Goal: Transaction & Acquisition: Obtain resource

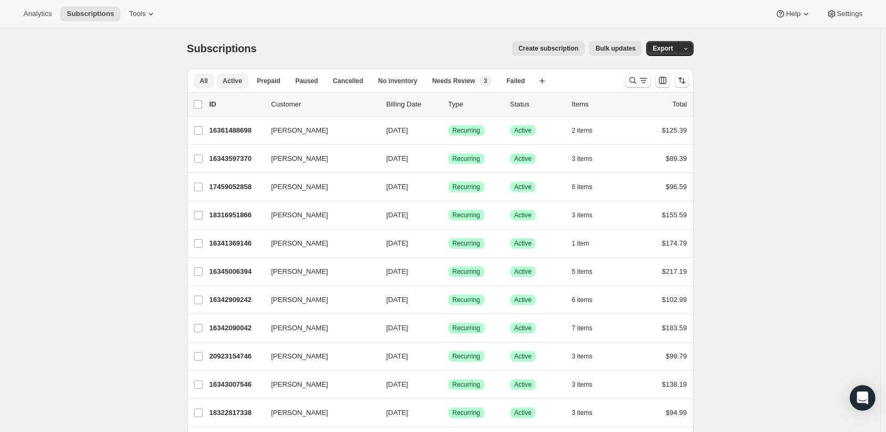
click at [238, 83] on span "Active" at bounding box center [232, 81] width 19 height 9
click at [692, 52] on button "button" at bounding box center [685, 48] width 15 height 15
click at [667, 48] on span "Export" at bounding box center [662, 48] width 20 height 9
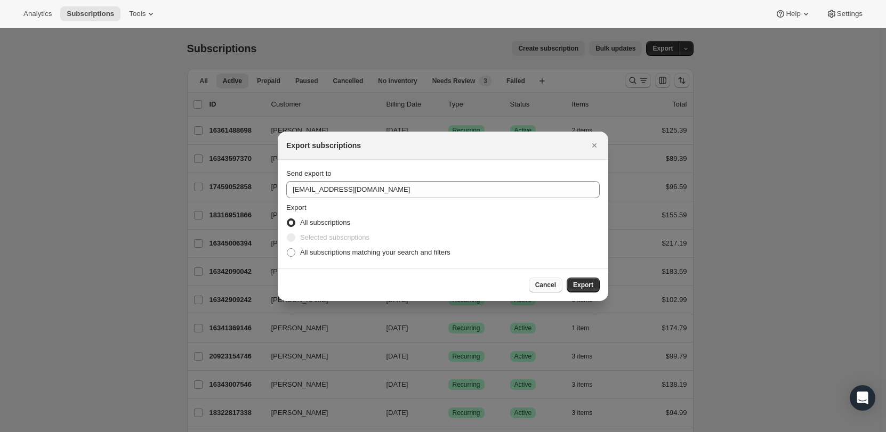
click at [547, 281] on span "Cancel" at bounding box center [545, 285] width 21 height 9
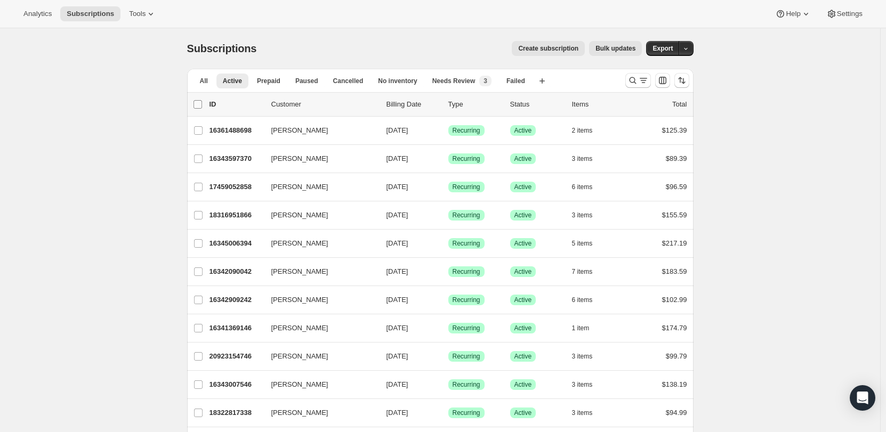
click at [198, 104] on input "0 selected" at bounding box center [197, 104] width 9 height 9
checkbox input "true"
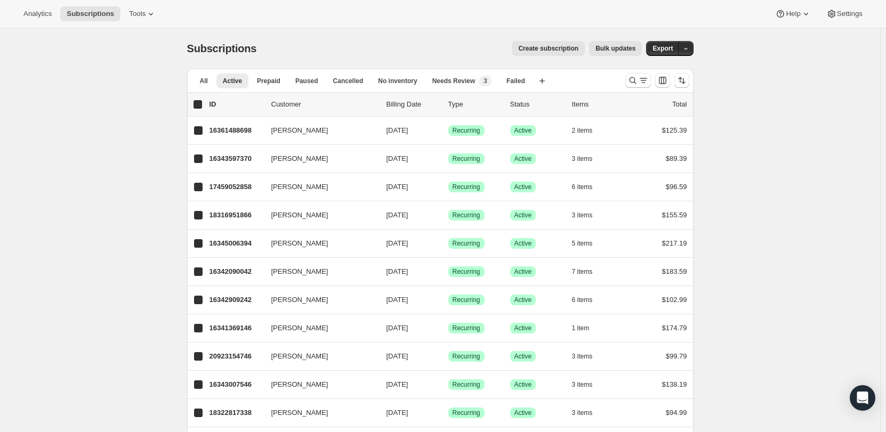
checkbox input "true"
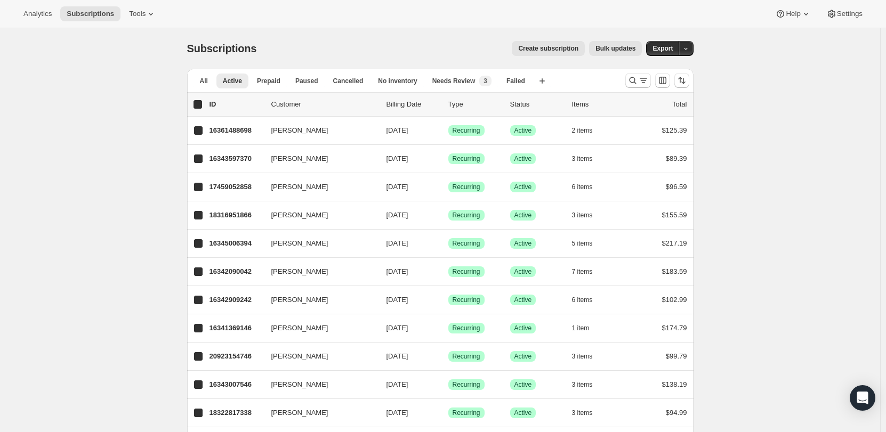
checkbox input "true"
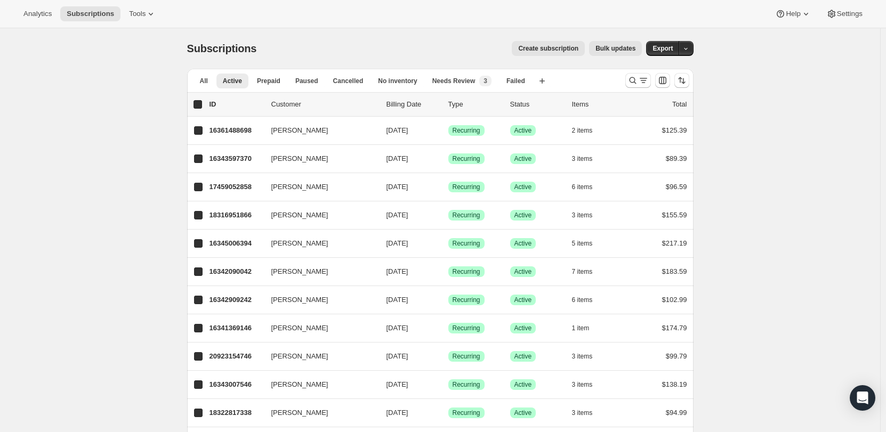
checkbox input "true"
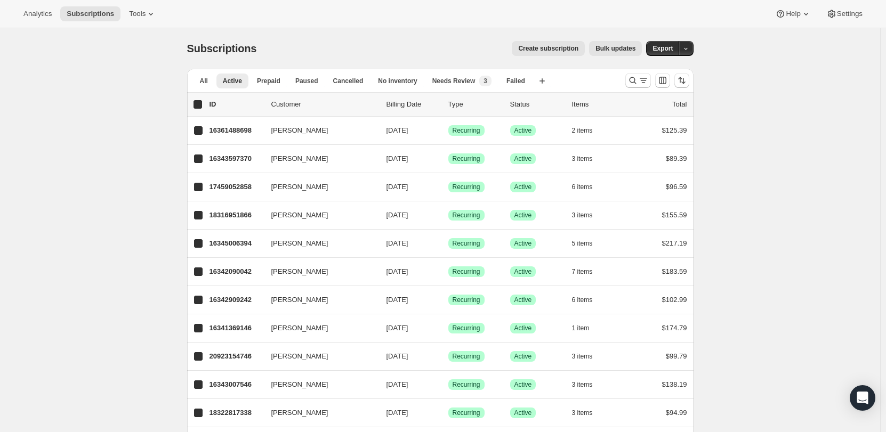
checkbox input "true"
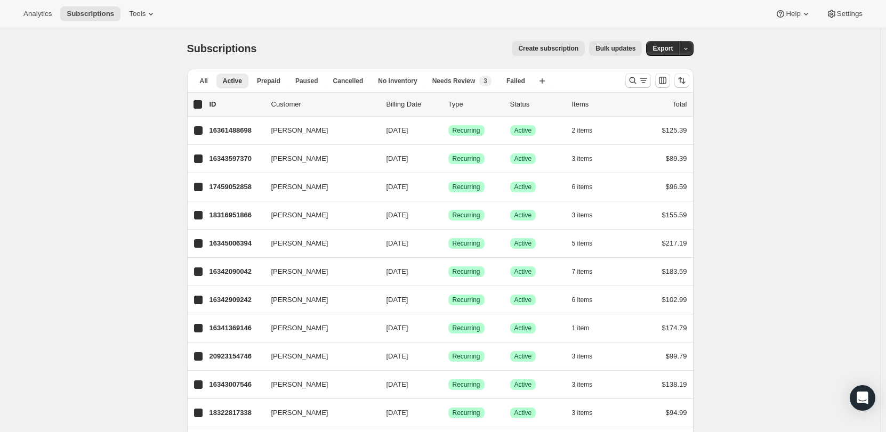
checkbox input "true"
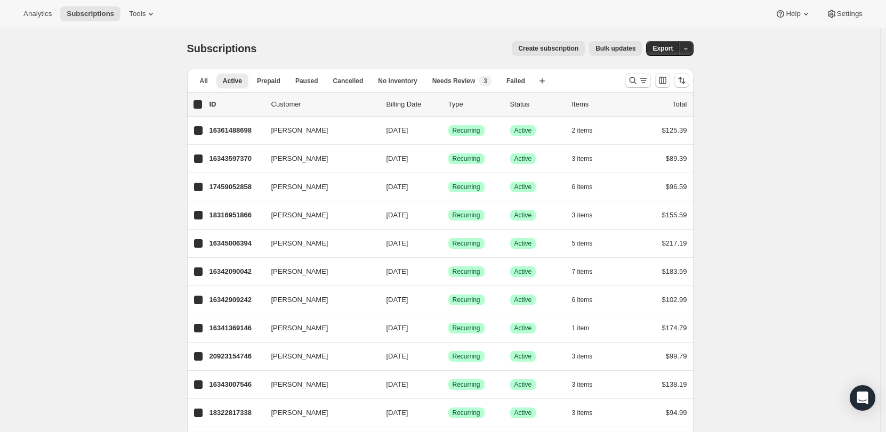
checkbox input "true"
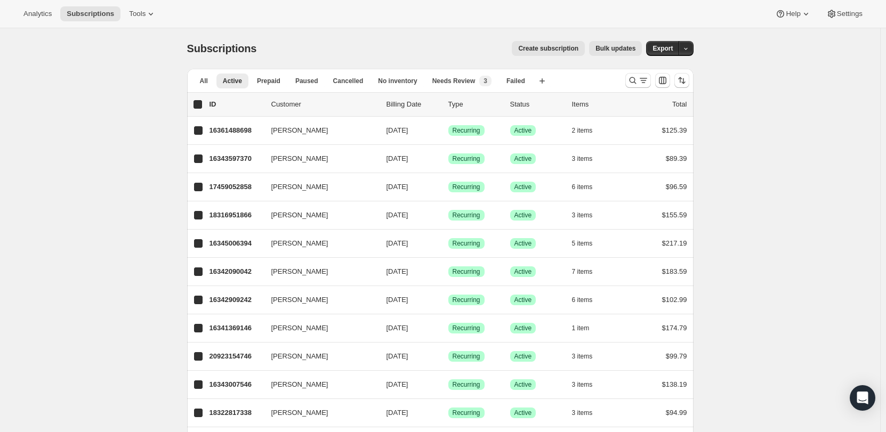
checkbox input "true"
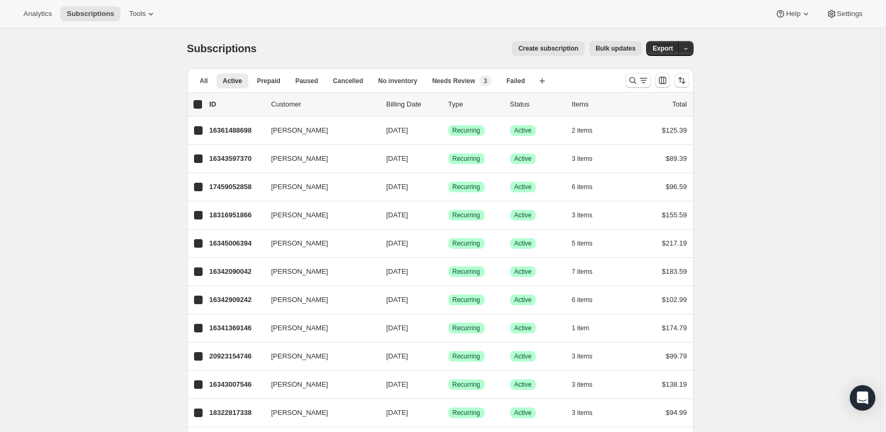
checkbox input "true"
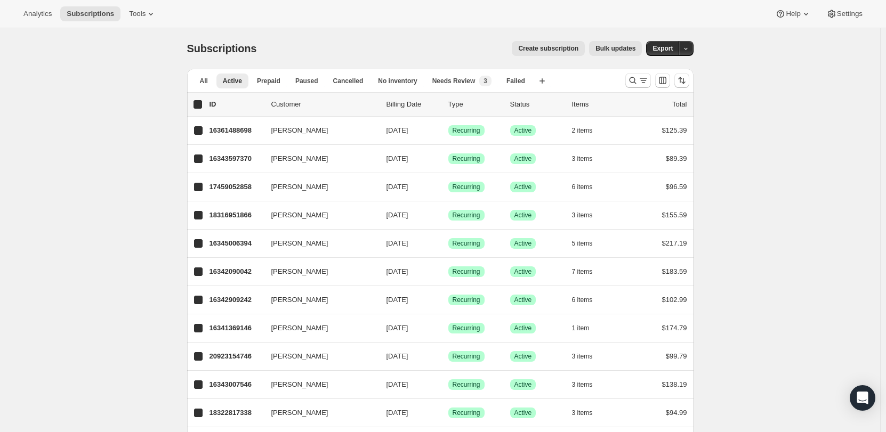
checkbox input "true"
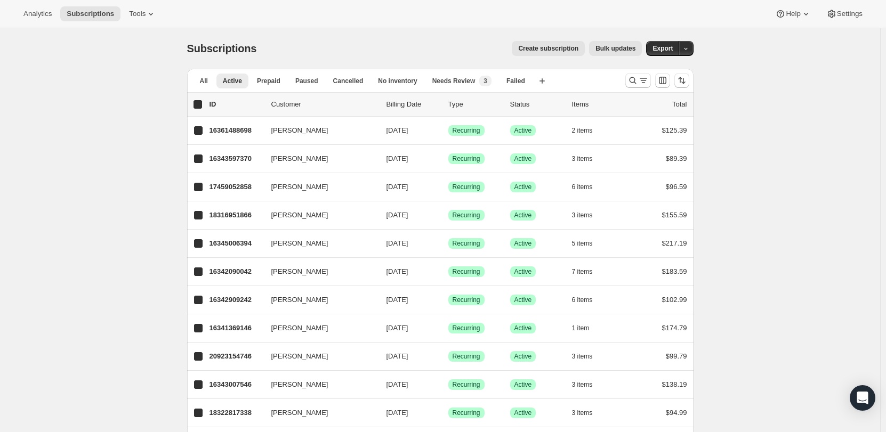
checkbox input "true"
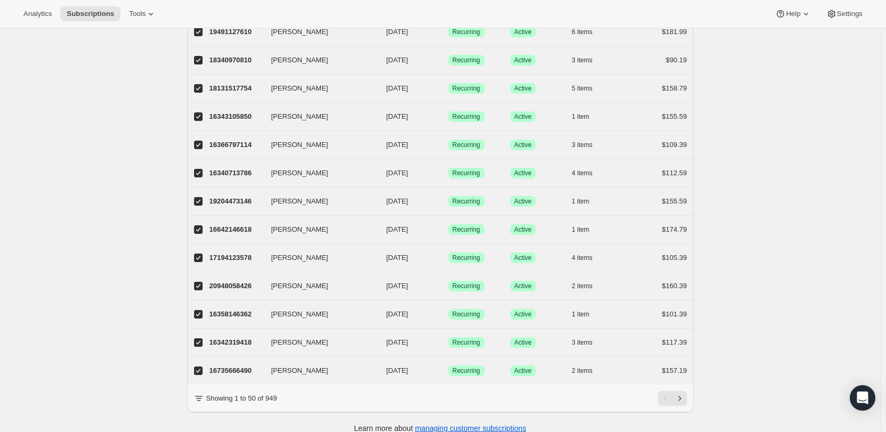
scroll to position [1164, 0]
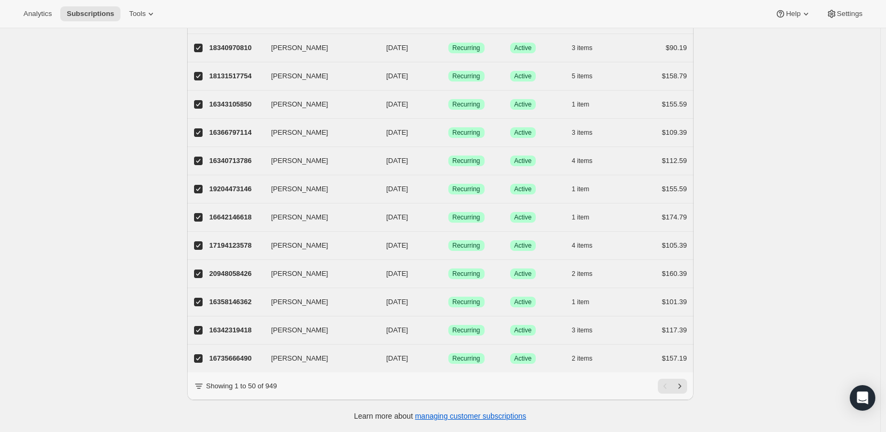
click at [202, 387] on icon at bounding box center [198, 386] width 11 height 11
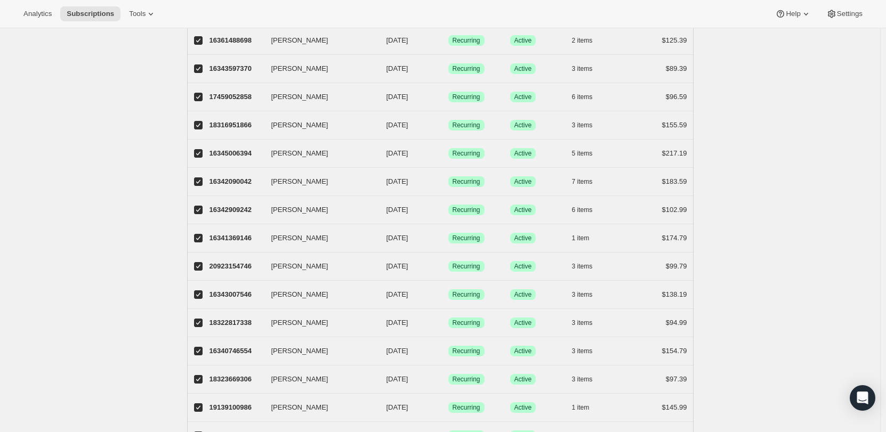
scroll to position [0, 0]
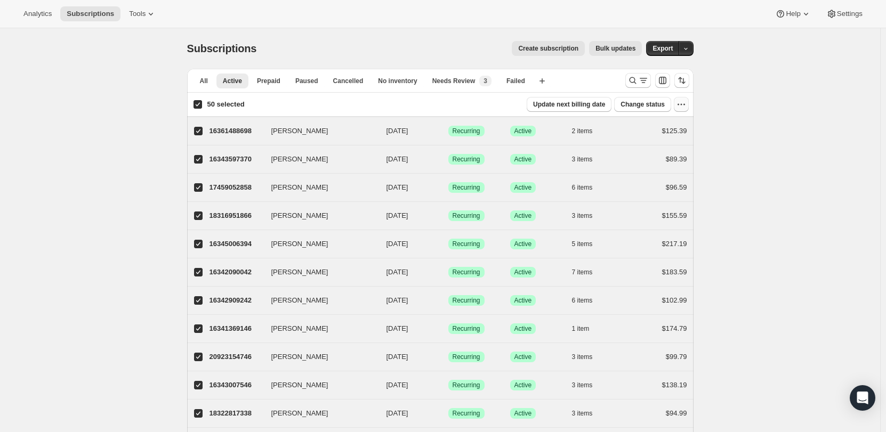
click at [685, 104] on icon "button" at bounding box center [681, 104] width 11 height 11
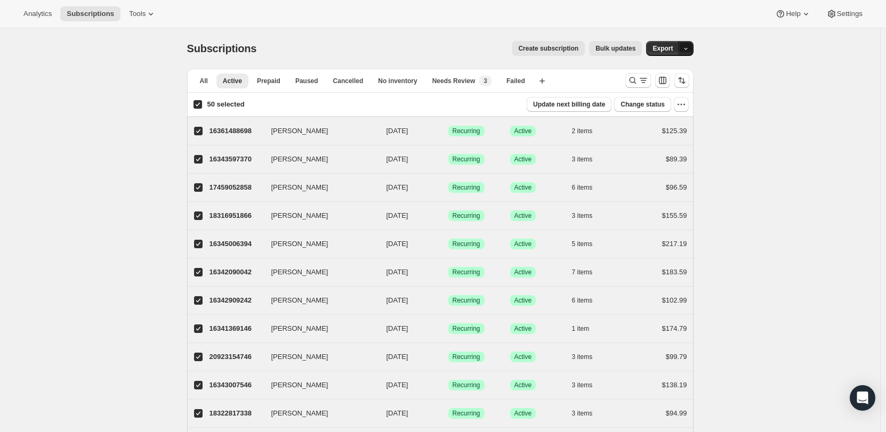
click at [693, 45] on button "button" at bounding box center [685, 48] width 15 height 15
click at [669, 46] on span "Export" at bounding box center [662, 48] width 20 height 9
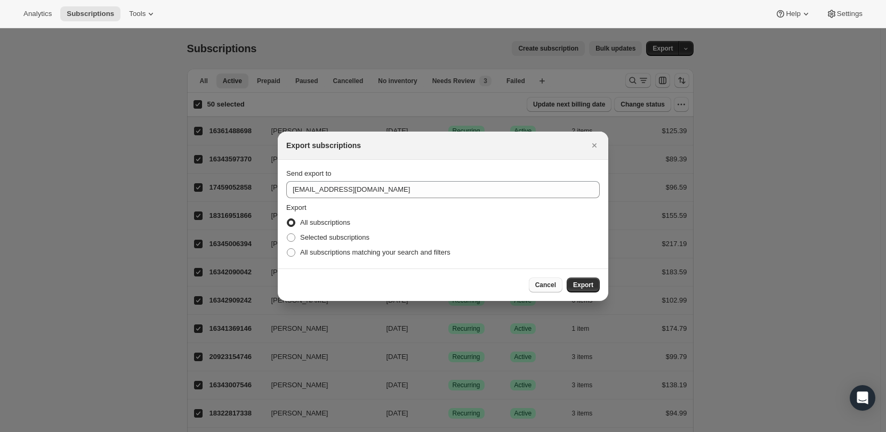
click at [542, 286] on span "Cancel" at bounding box center [545, 285] width 21 height 9
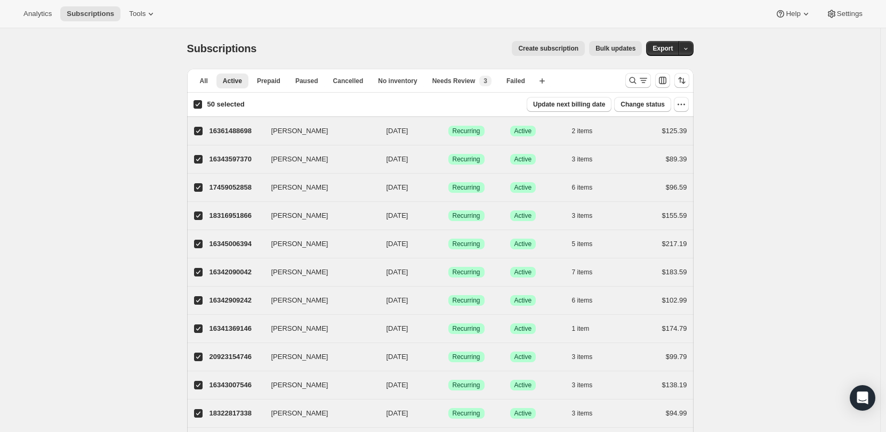
click at [200, 104] on input "50 selected" at bounding box center [197, 104] width 9 height 9
checkbox input "false"
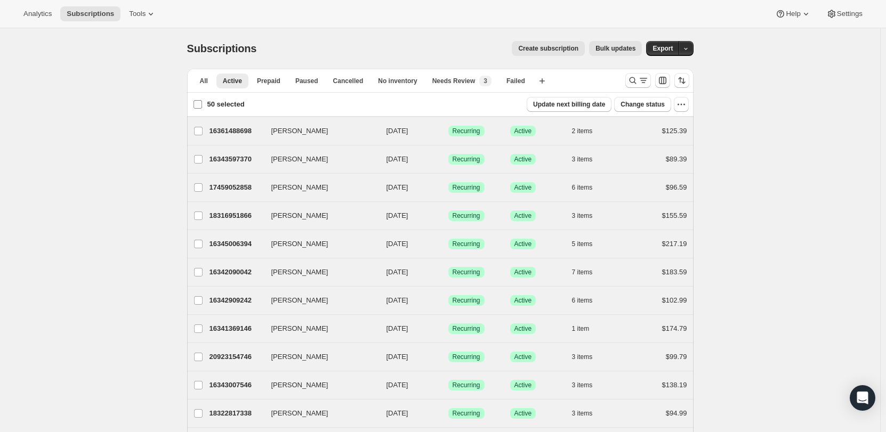
checkbox input "false"
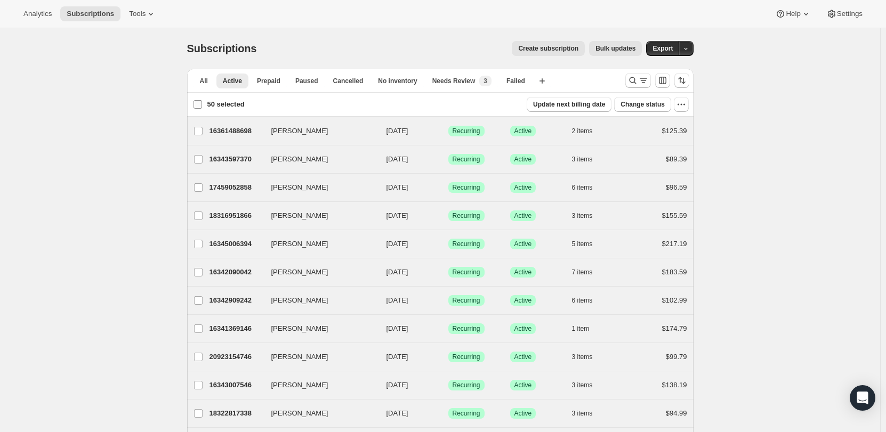
checkbox input "false"
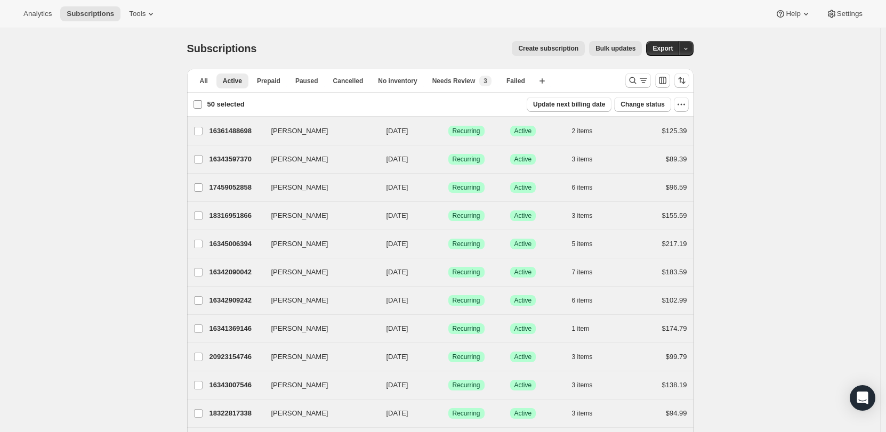
checkbox input "false"
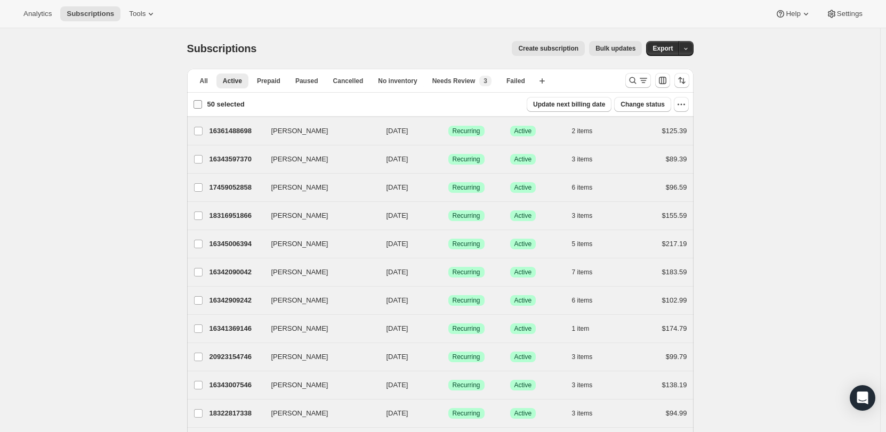
checkbox input "false"
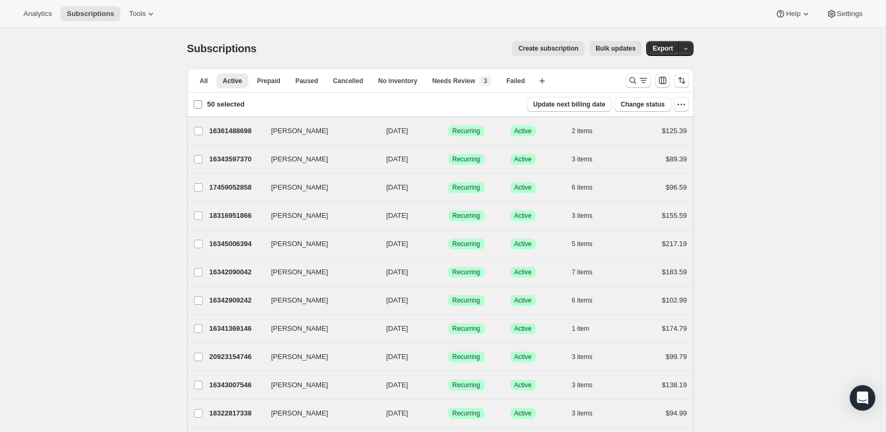
checkbox input "false"
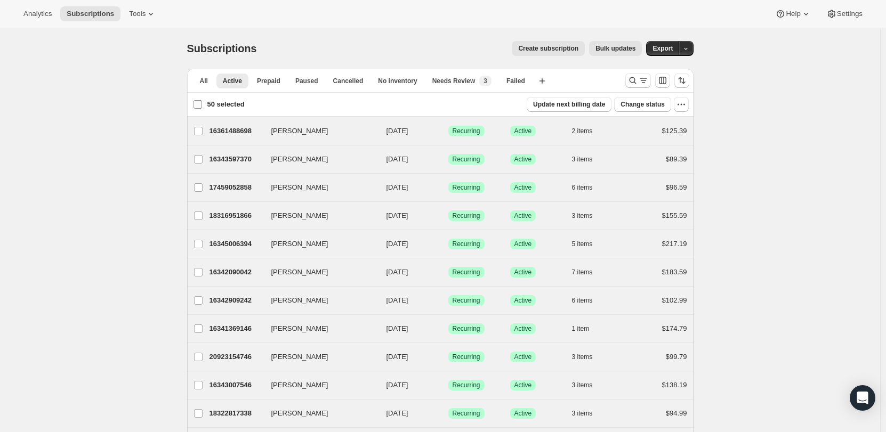
checkbox input "false"
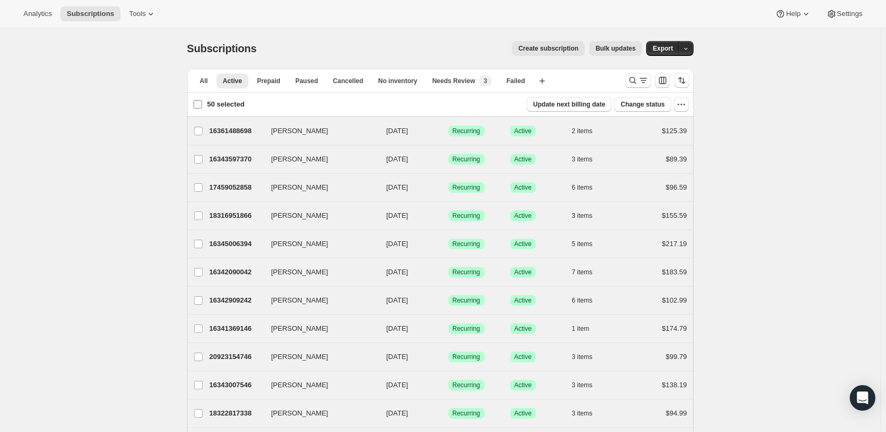
checkbox input "false"
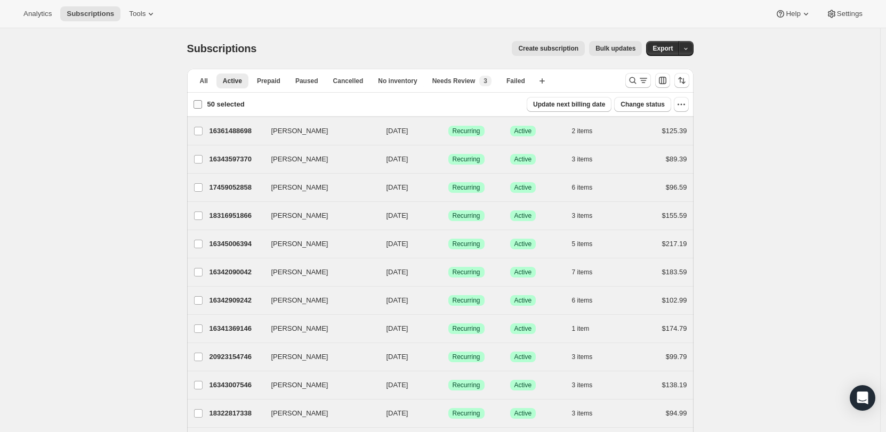
checkbox input "false"
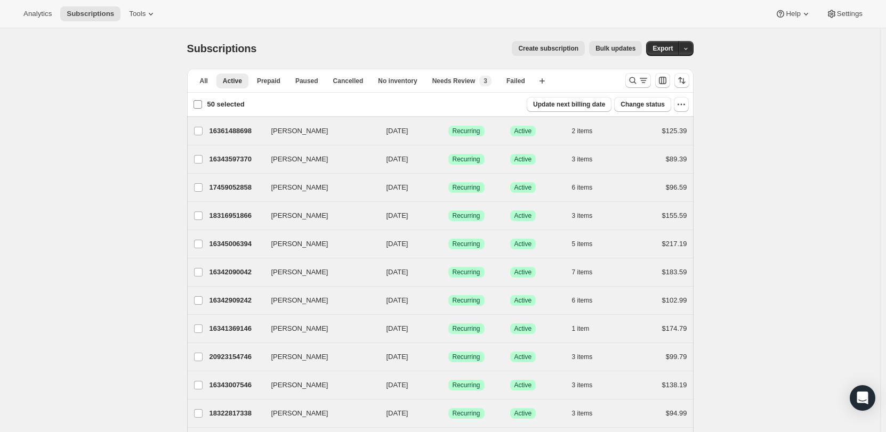
checkbox input "false"
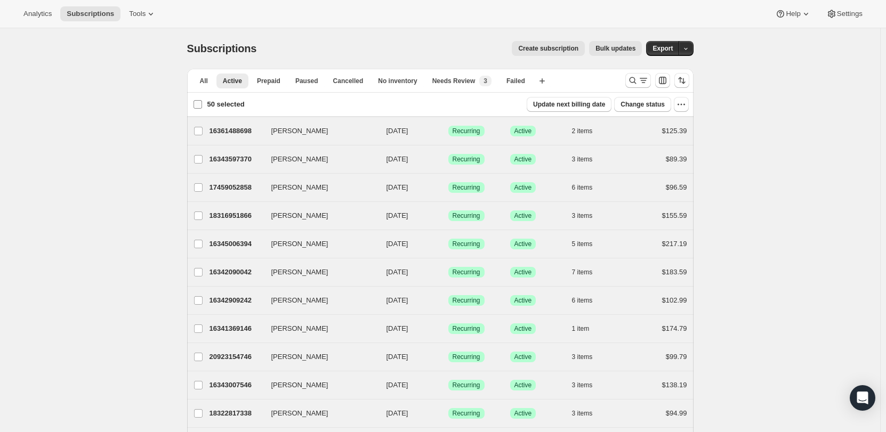
checkbox input "false"
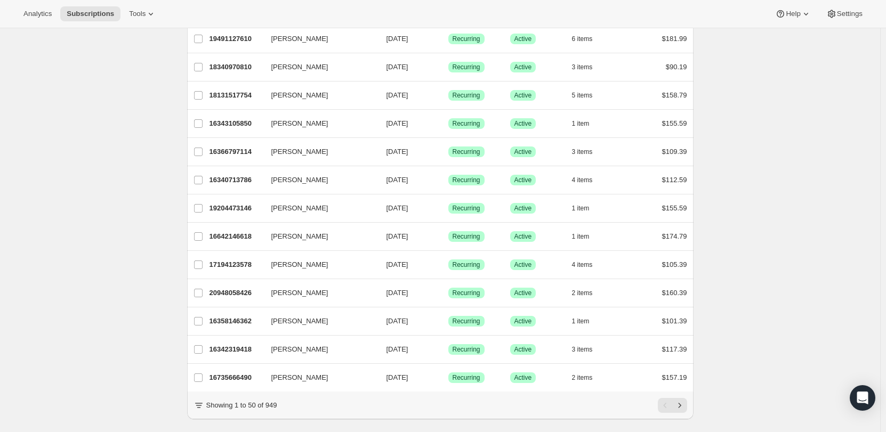
scroll to position [1164, 0]
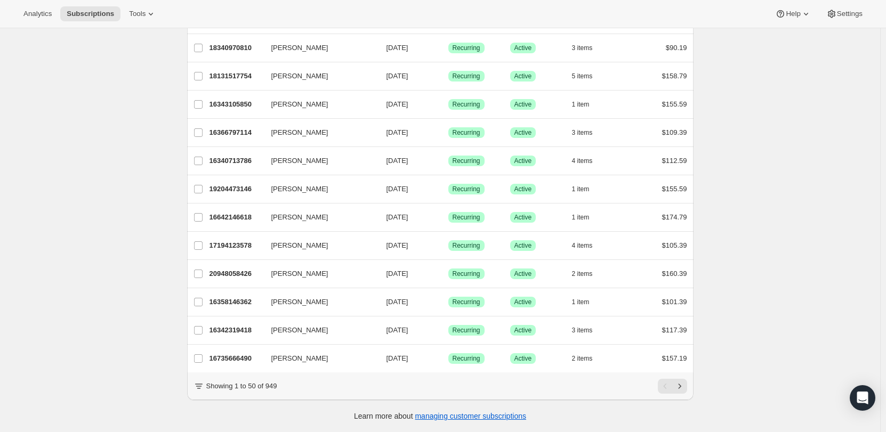
click at [201, 386] on icon at bounding box center [199, 386] width 6 height 1
click at [202, 386] on icon at bounding box center [198, 386] width 11 height 11
click at [684, 380] on button "Next" at bounding box center [679, 386] width 15 height 15
click at [665, 390] on icon "Previous" at bounding box center [665, 386] width 11 height 11
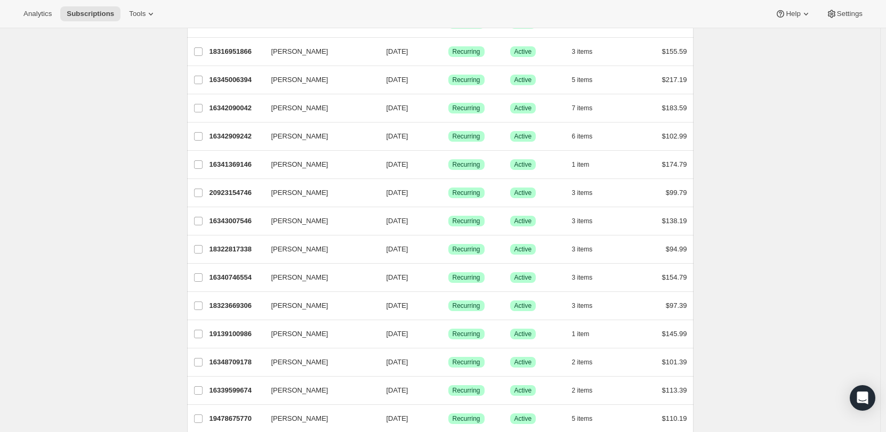
scroll to position [0, 0]
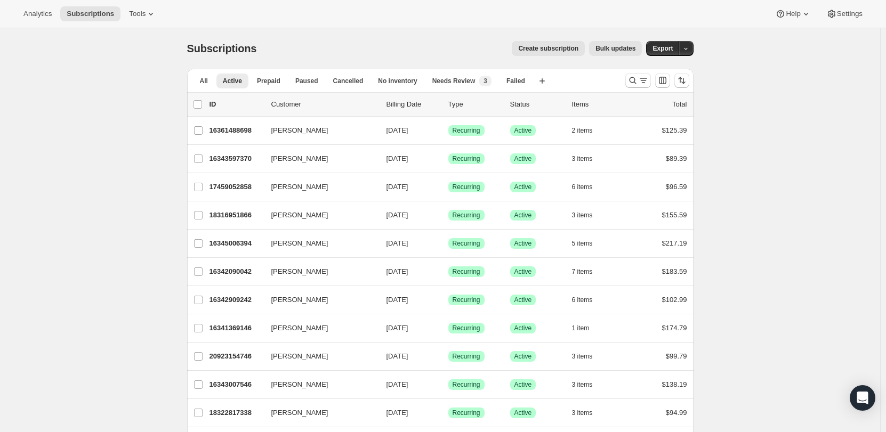
click at [215, 101] on p "ID" at bounding box center [235, 104] width 53 height 11
click at [202, 106] on input "0 selected" at bounding box center [197, 104] width 9 height 9
checkbox input "true"
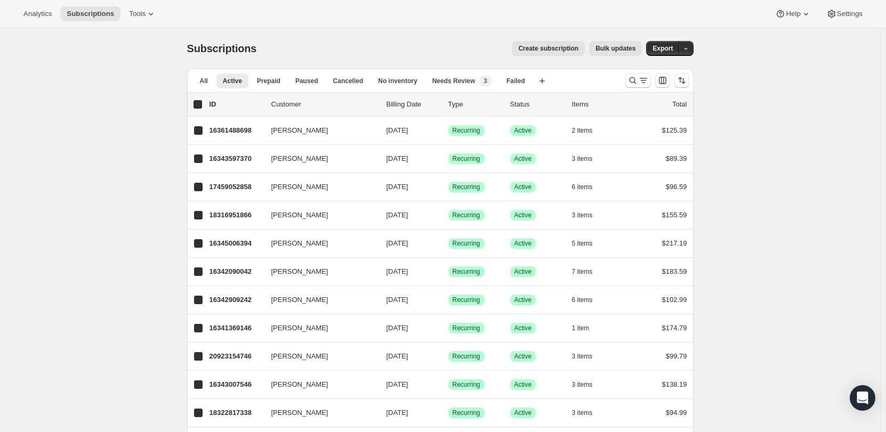
checkbox input "true"
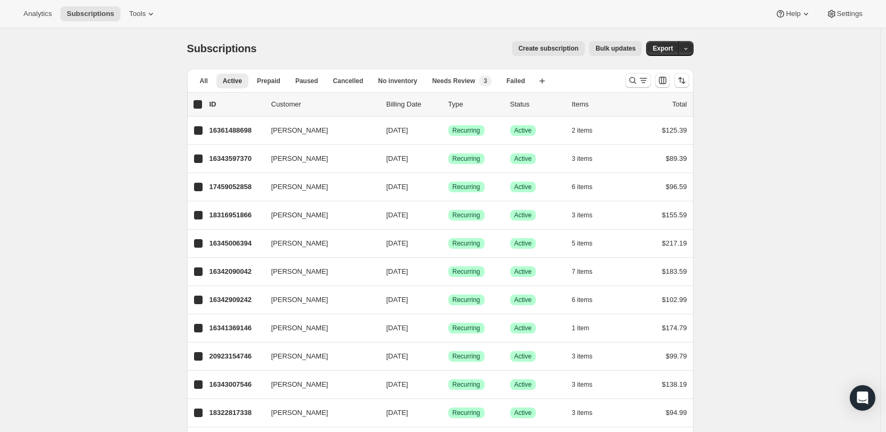
checkbox input "true"
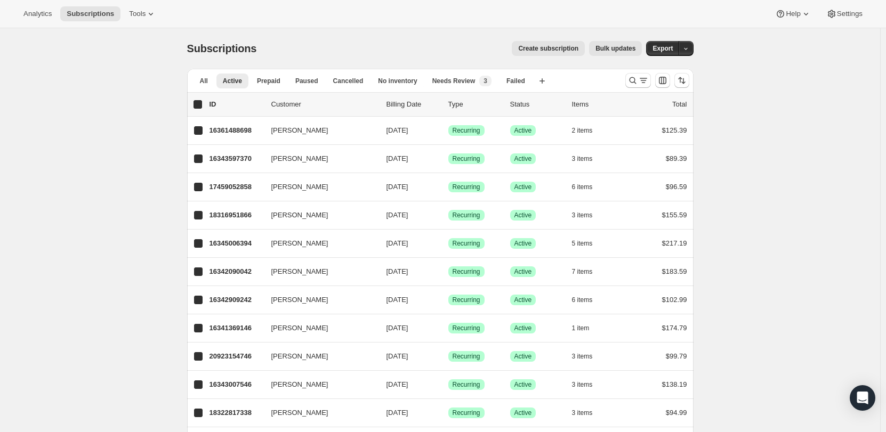
checkbox input "true"
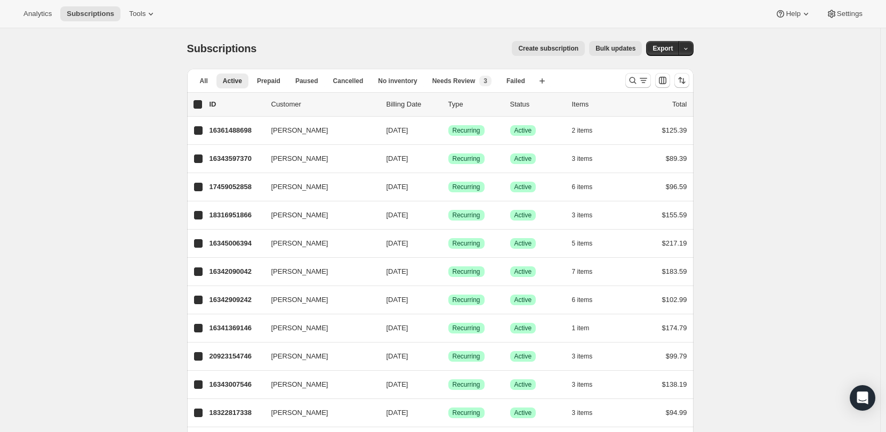
checkbox input "true"
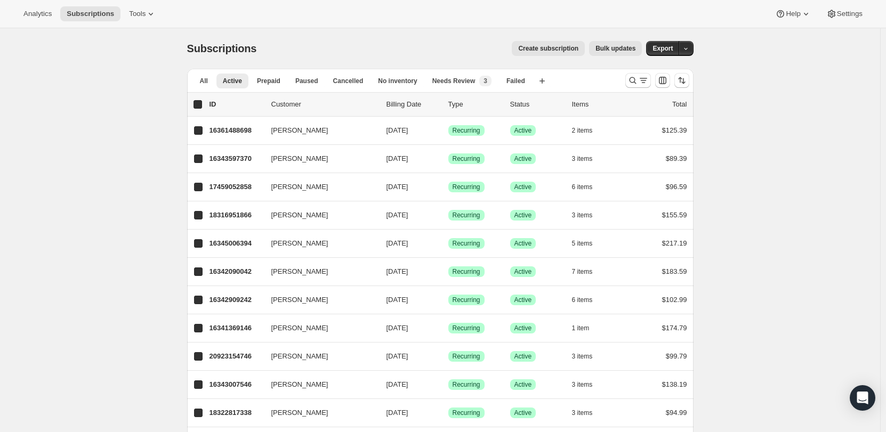
checkbox input "true"
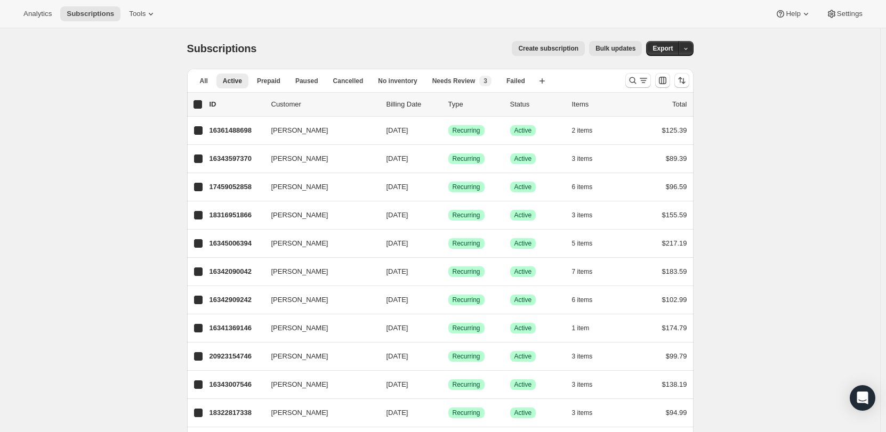
checkbox input "true"
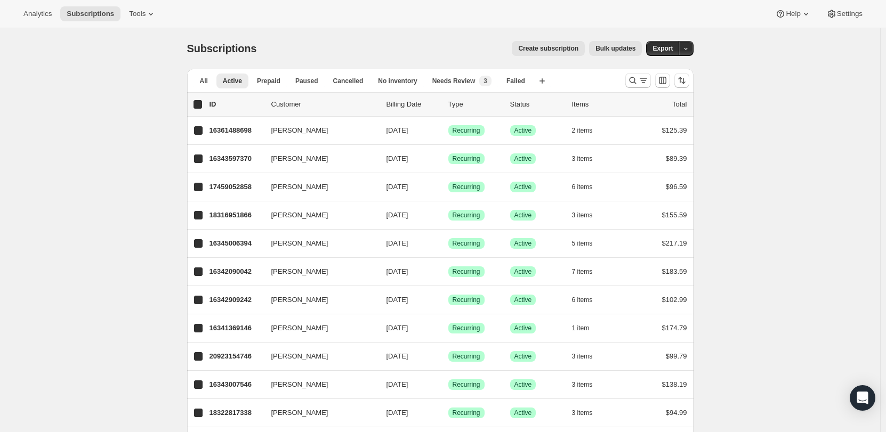
checkbox input "true"
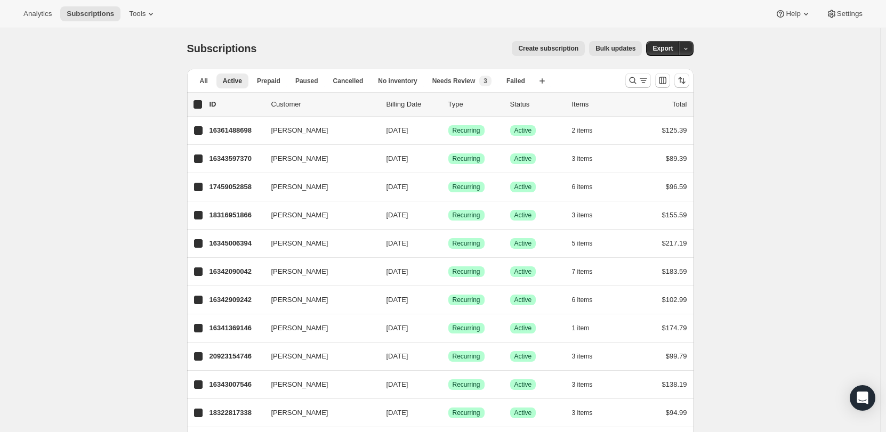
checkbox input "true"
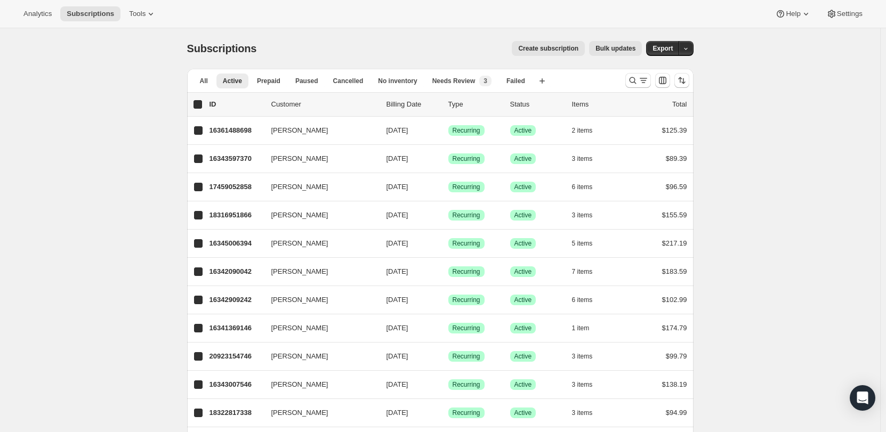
checkbox input "true"
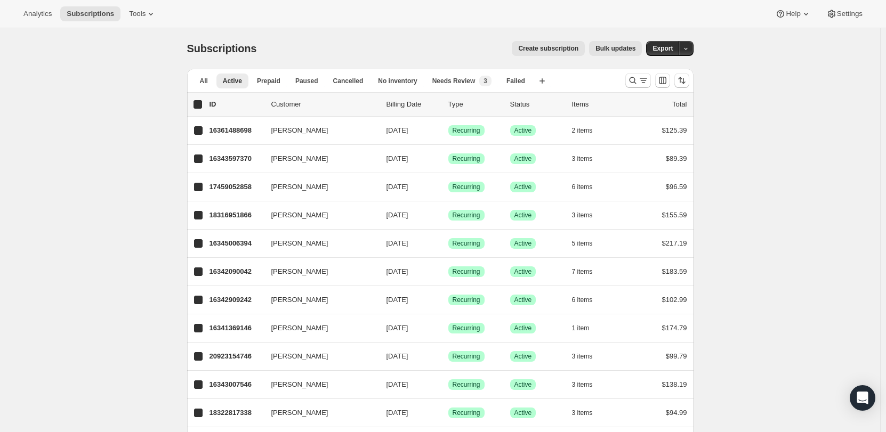
checkbox input "true"
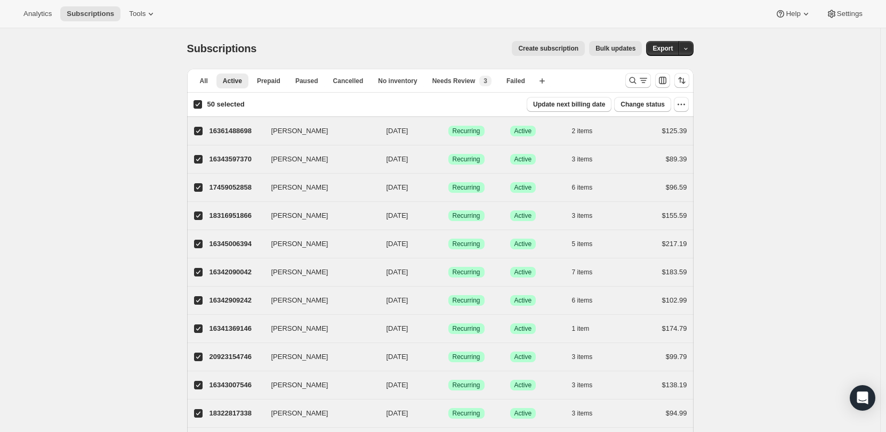
click at [202, 106] on input "50 selected" at bounding box center [197, 104] width 9 height 9
checkbox input "false"
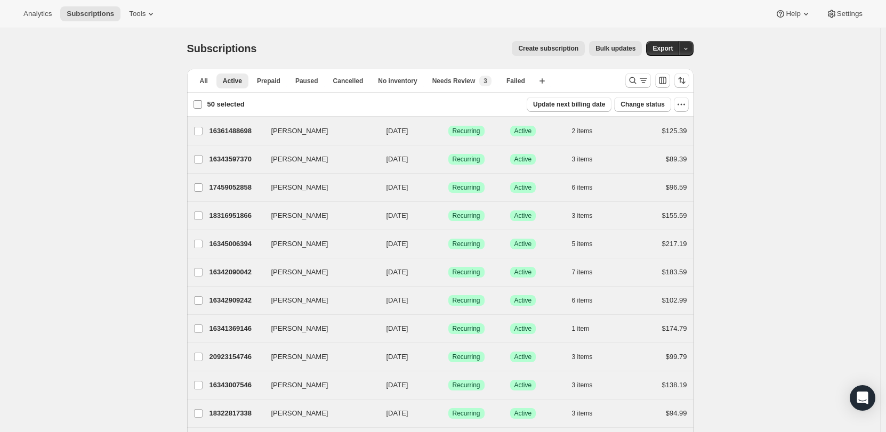
checkbox input "false"
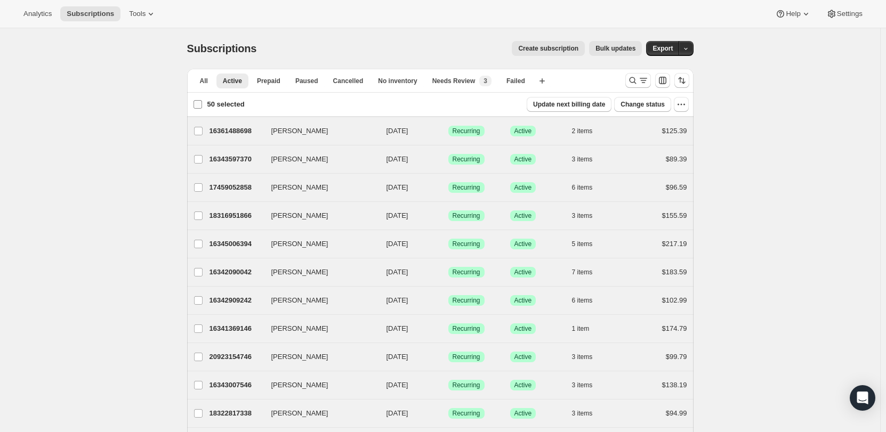
checkbox input "false"
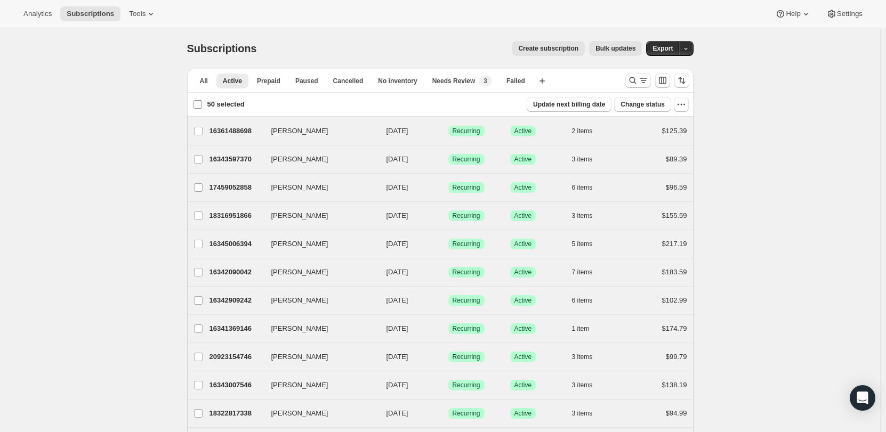
checkbox input "false"
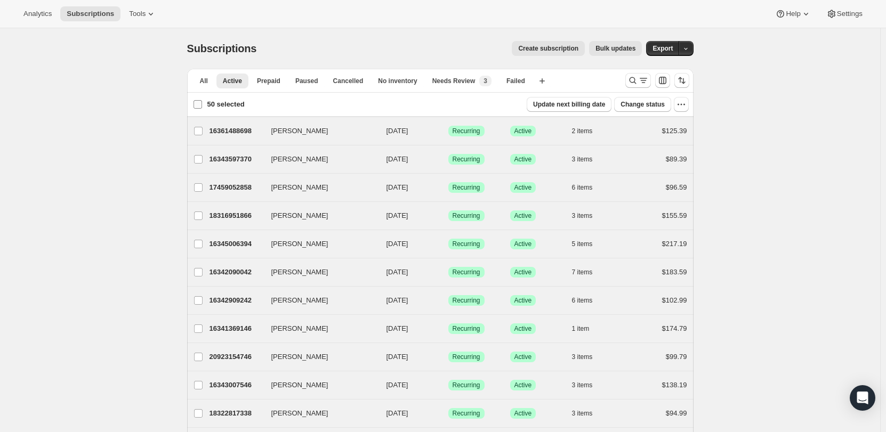
checkbox input "false"
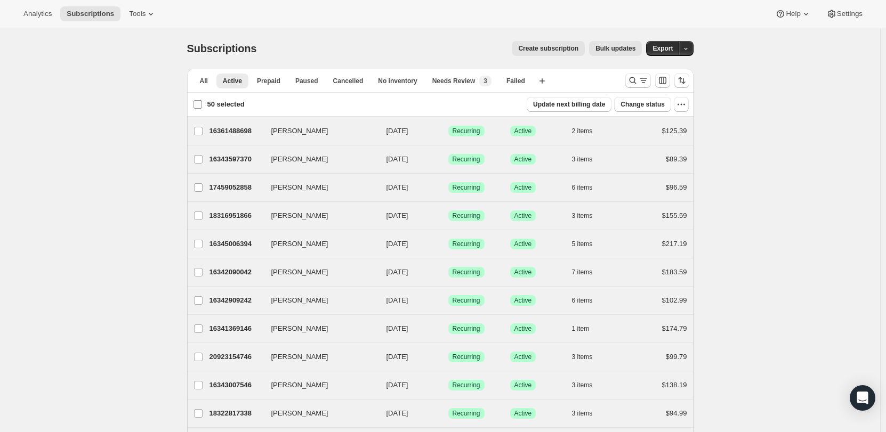
checkbox input "false"
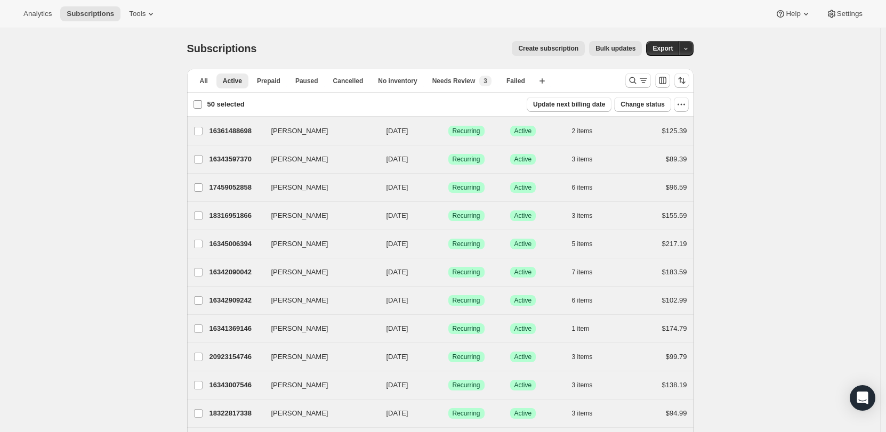
checkbox input "false"
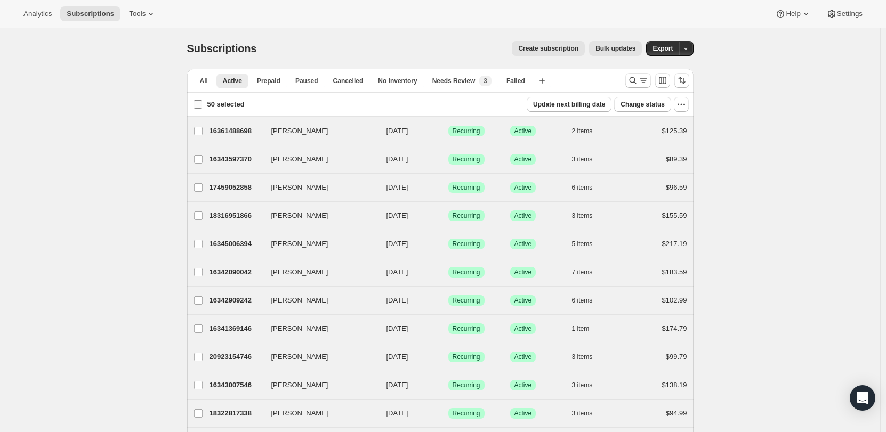
checkbox input "false"
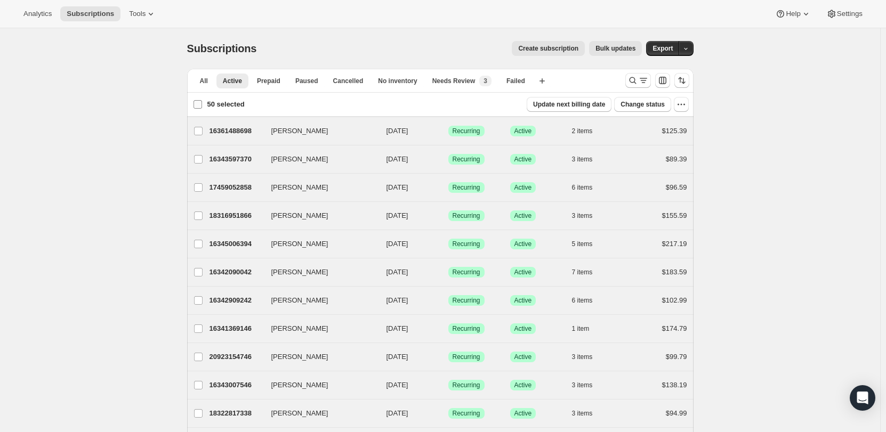
checkbox input "false"
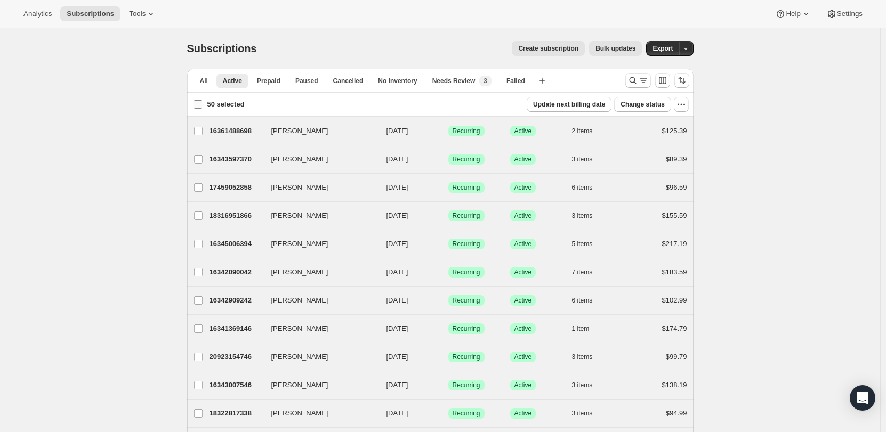
checkbox input "false"
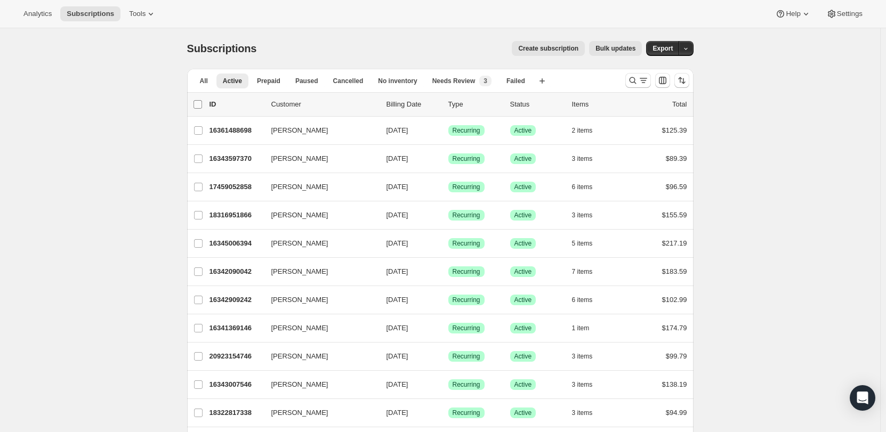
click at [202, 106] on input "0 selected" at bounding box center [197, 104] width 9 height 9
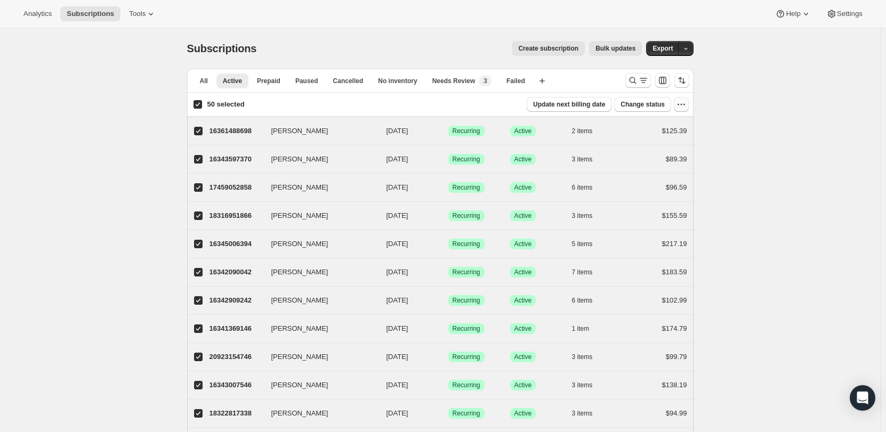
click at [679, 107] on icon "button" at bounding box center [681, 104] width 11 height 11
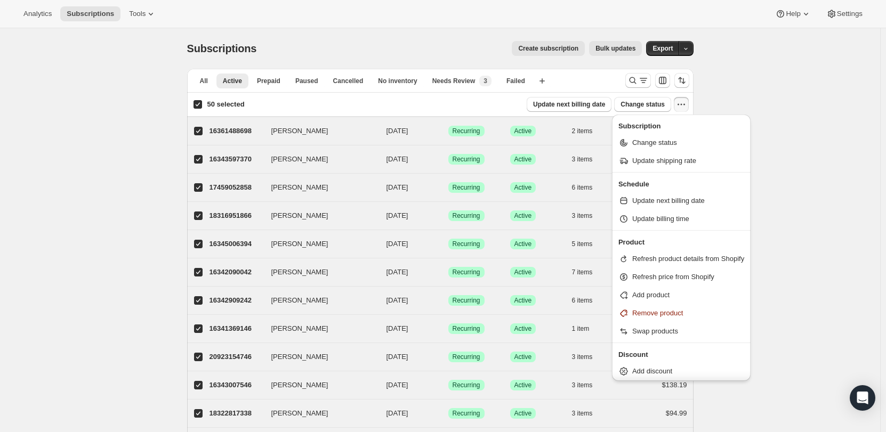
click at [414, 108] on div "50 selected Update next billing date Change status" at bounding box center [440, 104] width 505 height 15
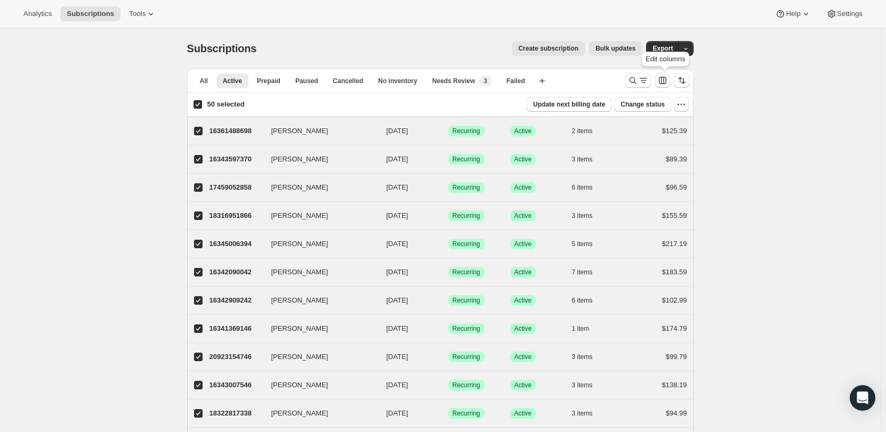
click at [662, 80] on icon "Customize table column order and visibility" at bounding box center [662, 80] width 11 height 11
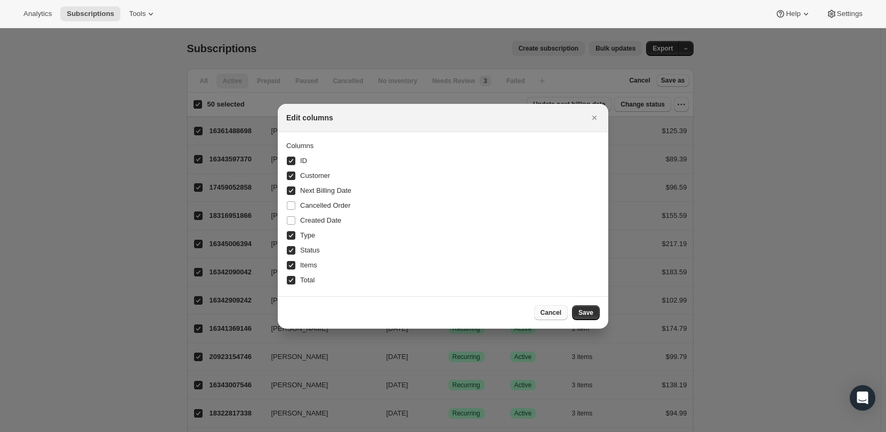
click at [561, 315] on span "Cancel" at bounding box center [550, 313] width 21 height 9
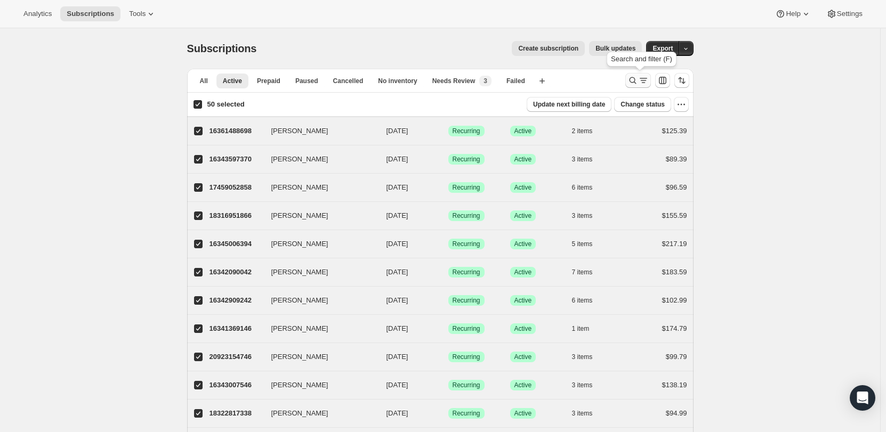
click at [638, 82] on icon "Search and filter results" at bounding box center [632, 80] width 11 height 11
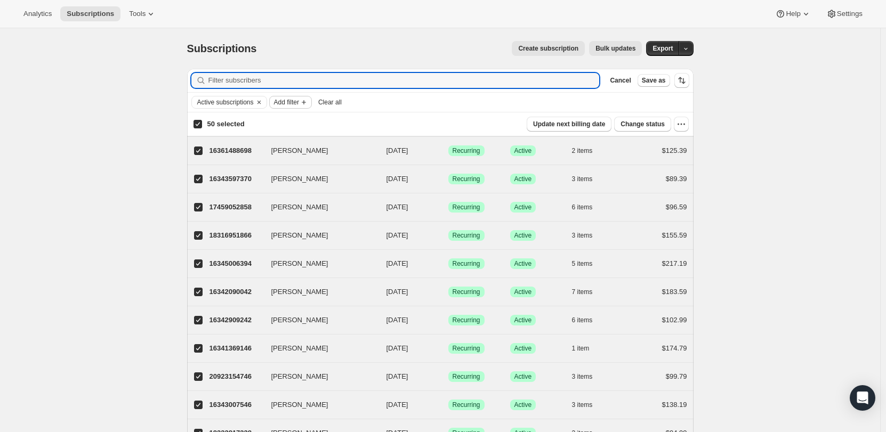
click at [297, 105] on span "Add filter" at bounding box center [286, 102] width 25 height 9
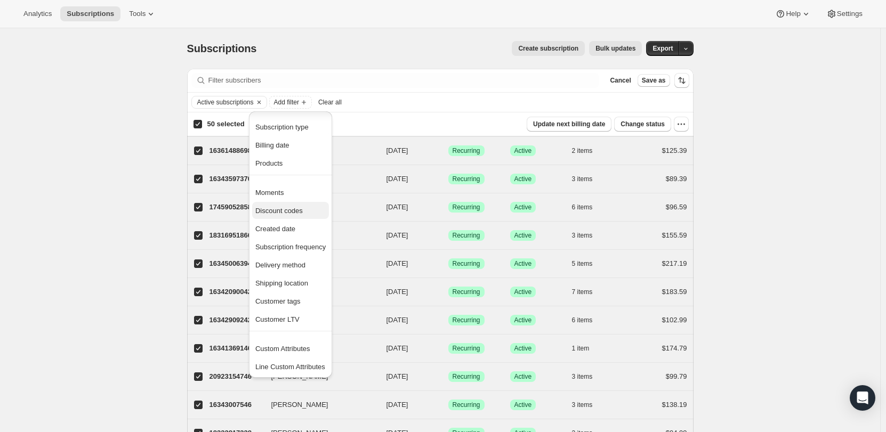
scroll to position [3, 0]
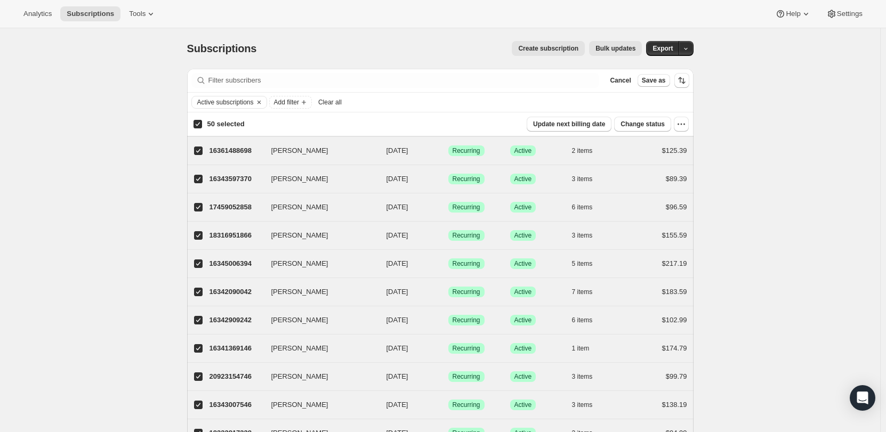
drag, startPoint x: 204, startPoint y: 124, endPoint x: 534, endPoint y: 119, distance: 330.4
click at [202, 124] on input "50 selected" at bounding box center [197, 124] width 9 height 9
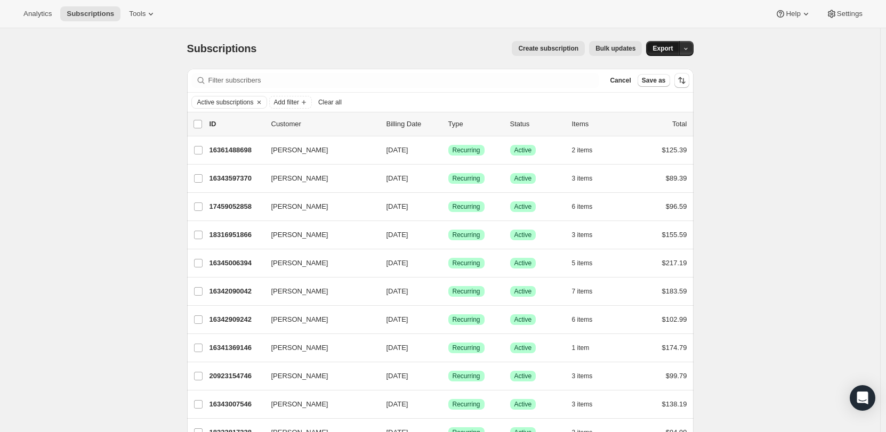
click at [670, 46] on span "Export" at bounding box center [662, 48] width 20 height 9
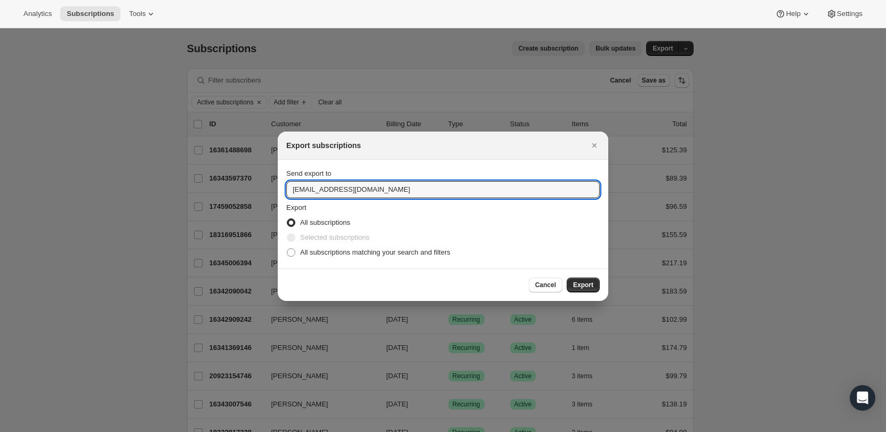
drag, startPoint x: 399, startPoint y: 194, endPoint x: 651, endPoint y: 249, distance: 257.4
click at [293, 254] on span ":ra:" at bounding box center [291, 252] width 9 height 9
click at [287, 249] on input "All subscriptions matching your search and filters" at bounding box center [287, 248] width 1 height 1
click at [356, 186] on input "[PERSON_NAME].[PERSON_NAME]" at bounding box center [442, 189] width 313 height 17
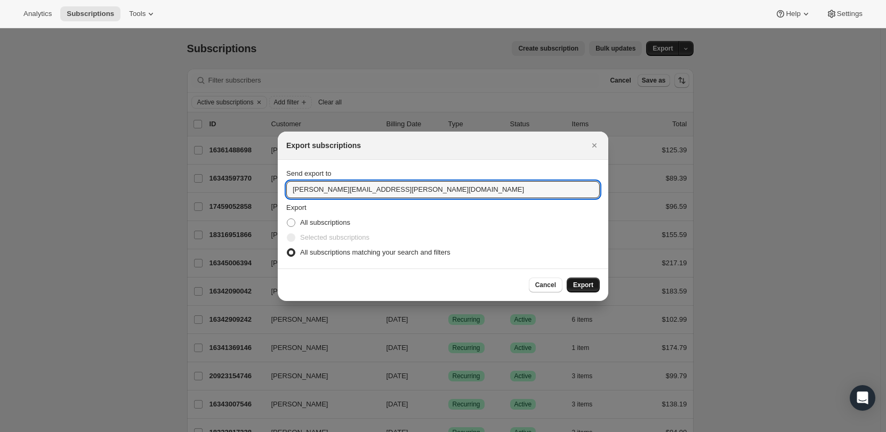
click at [581, 283] on span "Export" at bounding box center [583, 285] width 20 height 9
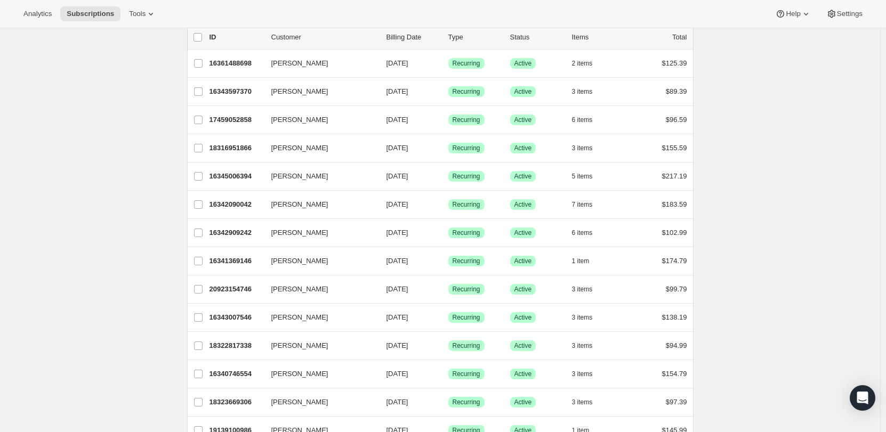
scroll to position [0, 0]
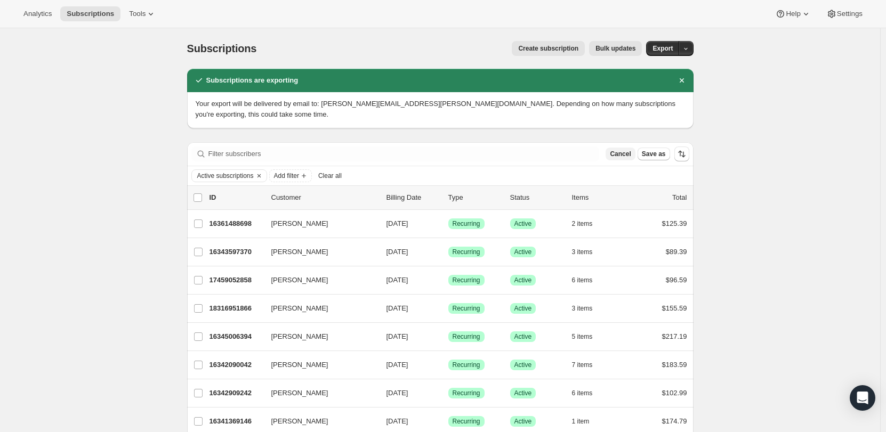
click at [625, 150] on span "Cancel" at bounding box center [620, 154] width 21 height 9
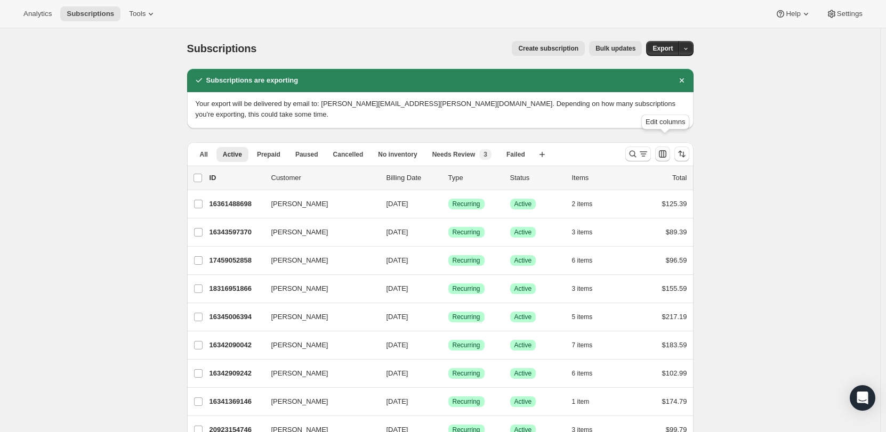
click at [666, 150] on icon "Customize table column order and visibility" at bounding box center [662, 153] width 7 height 7
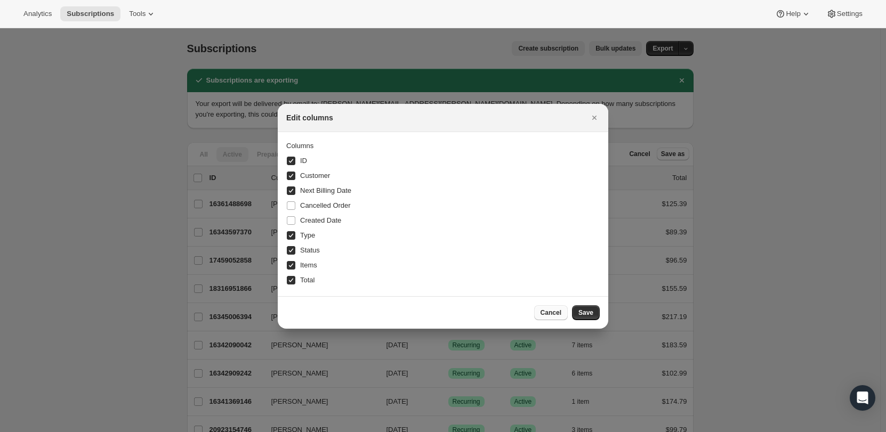
click at [549, 307] on button "Cancel" at bounding box center [551, 312] width 34 height 15
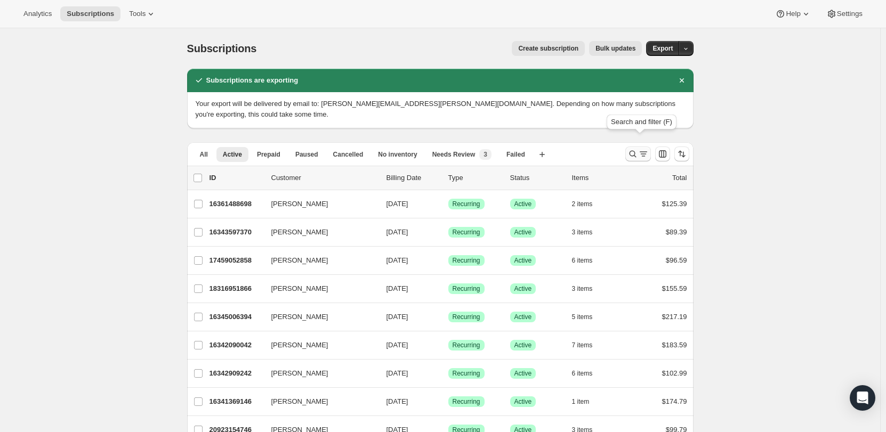
click at [638, 149] on icon "Search and filter results" at bounding box center [632, 154] width 11 height 11
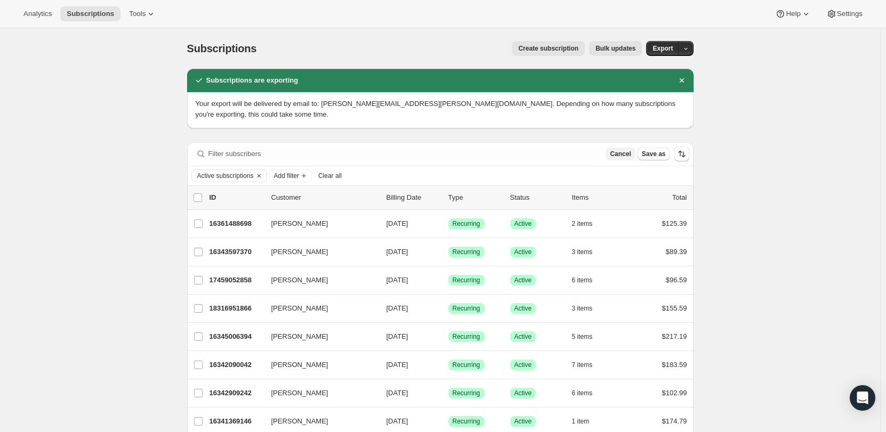
click at [627, 150] on span "Cancel" at bounding box center [620, 154] width 21 height 9
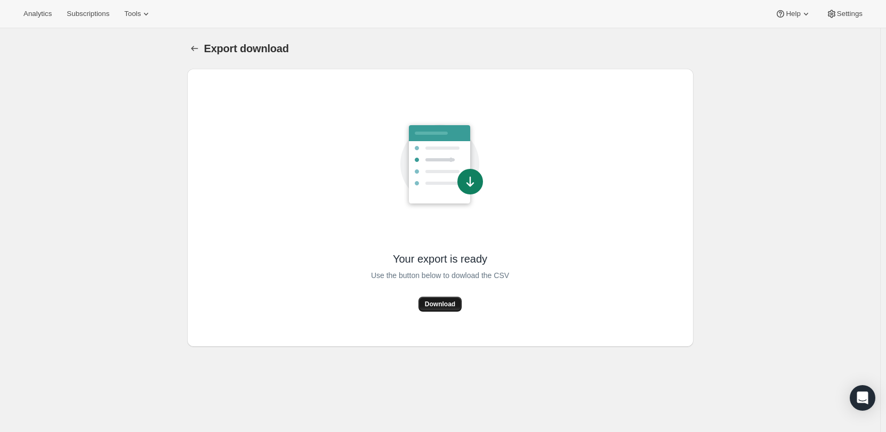
click at [451, 304] on span "Download" at bounding box center [440, 304] width 30 height 9
drag, startPoint x: 704, startPoint y: 49, endPoint x: 651, endPoint y: 7, distance: 67.9
click at [704, 49] on div "Export download. This page is ready Export download Your export is ready Use th…" at bounding box center [440, 187] width 532 height 319
